Goal: Communication & Community: Share content

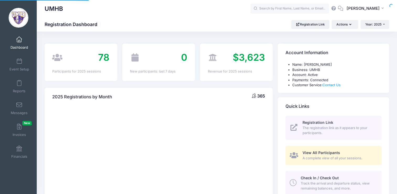
select select
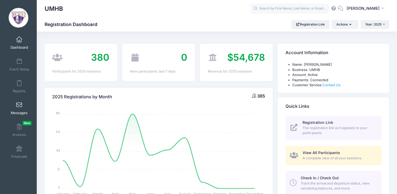
click at [13, 109] on link "Messages" at bounding box center [19, 108] width 25 height 18
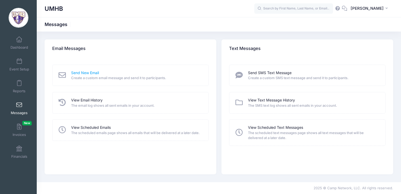
click at [91, 73] on link "Send New Email" at bounding box center [85, 73] width 28 height 6
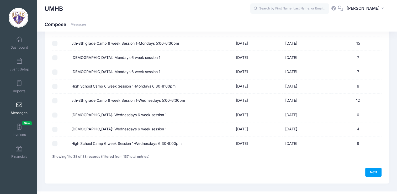
scroll to position [480, 0]
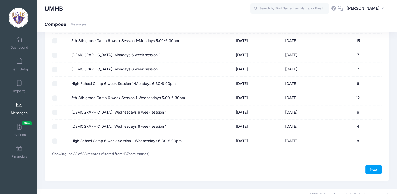
click at [55, 96] on input "5th-8th grade Camp 6 week Session 1-Wednesdays 5:00-6:30pm" at bounding box center [54, 97] width 5 height 5
checkbox input "true"
click at [57, 114] on td at bounding box center [60, 112] width 17 height 14
click at [55, 110] on input "6-7 Year Old: Wednesdays 6 week session 1" at bounding box center [54, 112] width 5 height 5
checkbox input "true"
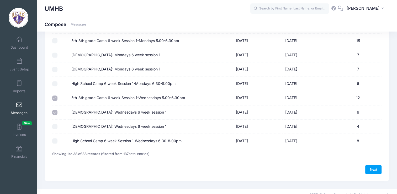
click at [55, 121] on td at bounding box center [60, 126] width 17 height 14
click at [56, 124] on input "8-9 Year Old: Wednesdays 6 week session 1" at bounding box center [54, 126] width 5 height 5
click at [54, 125] on input "8-9 Year Old: Wednesdays 6 week session 1" at bounding box center [54, 126] width 5 height 5
checkbox input "true"
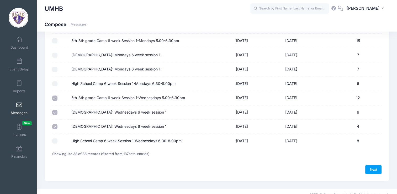
click at [55, 139] on input "High School Camp 6 week Session 1-Wednesdays 6:30-8:00pm" at bounding box center [54, 140] width 5 height 5
checkbox input "true"
click at [370, 167] on link "Next" at bounding box center [373, 169] width 16 height 9
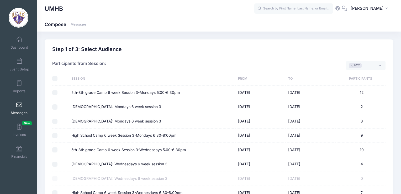
select select "50"
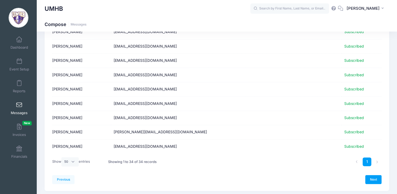
scroll to position [417, 0]
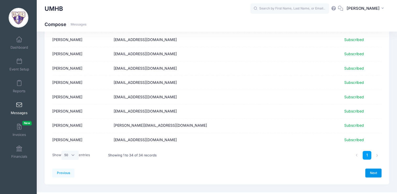
click at [374, 169] on link "Next" at bounding box center [373, 172] width 16 height 9
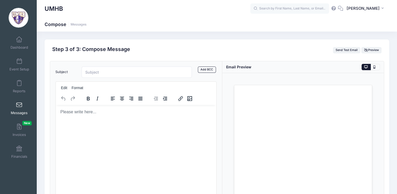
scroll to position [0, 0]
click at [95, 69] on input "Subject" at bounding box center [137, 71] width 110 height 11
type input "Reminder: No Tennis Tonight!"
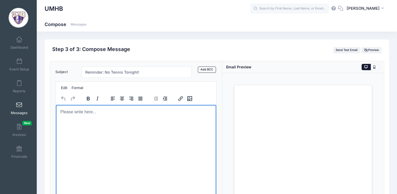
click at [84, 119] on html at bounding box center [136, 111] width 161 height 14
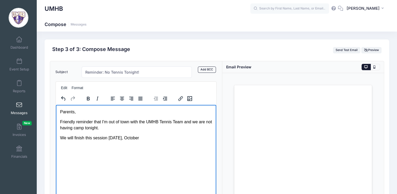
click at [163, 137] on p "We will finish this session next Wednesday, October" at bounding box center [136, 138] width 152 height 6
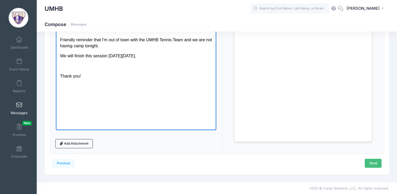
click at [373, 163] on link "Send" at bounding box center [373, 162] width 17 height 9
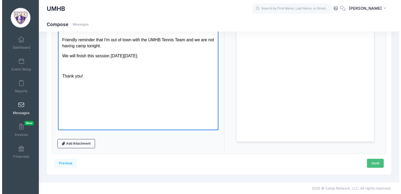
scroll to position [0, 0]
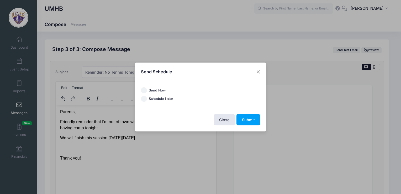
click at [152, 90] on label "Send Now" at bounding box center [157, 90] width 17 height 5
click at [147, 90] on input "Send Now" at bounding box center [144, 90] width 6 height 6
radio input "true"
click at [257, 117] on button "Submit" at bounding box center [248, 119] width 24 height 11
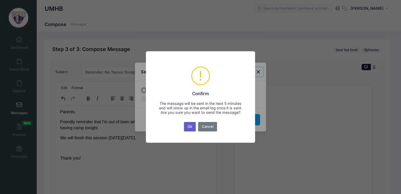
click at [191, 131] on button "Ok" at bounding box center [190, 126] width 12 height 9
